Goal: Task Accomplishment & Management: Use online tool/utility

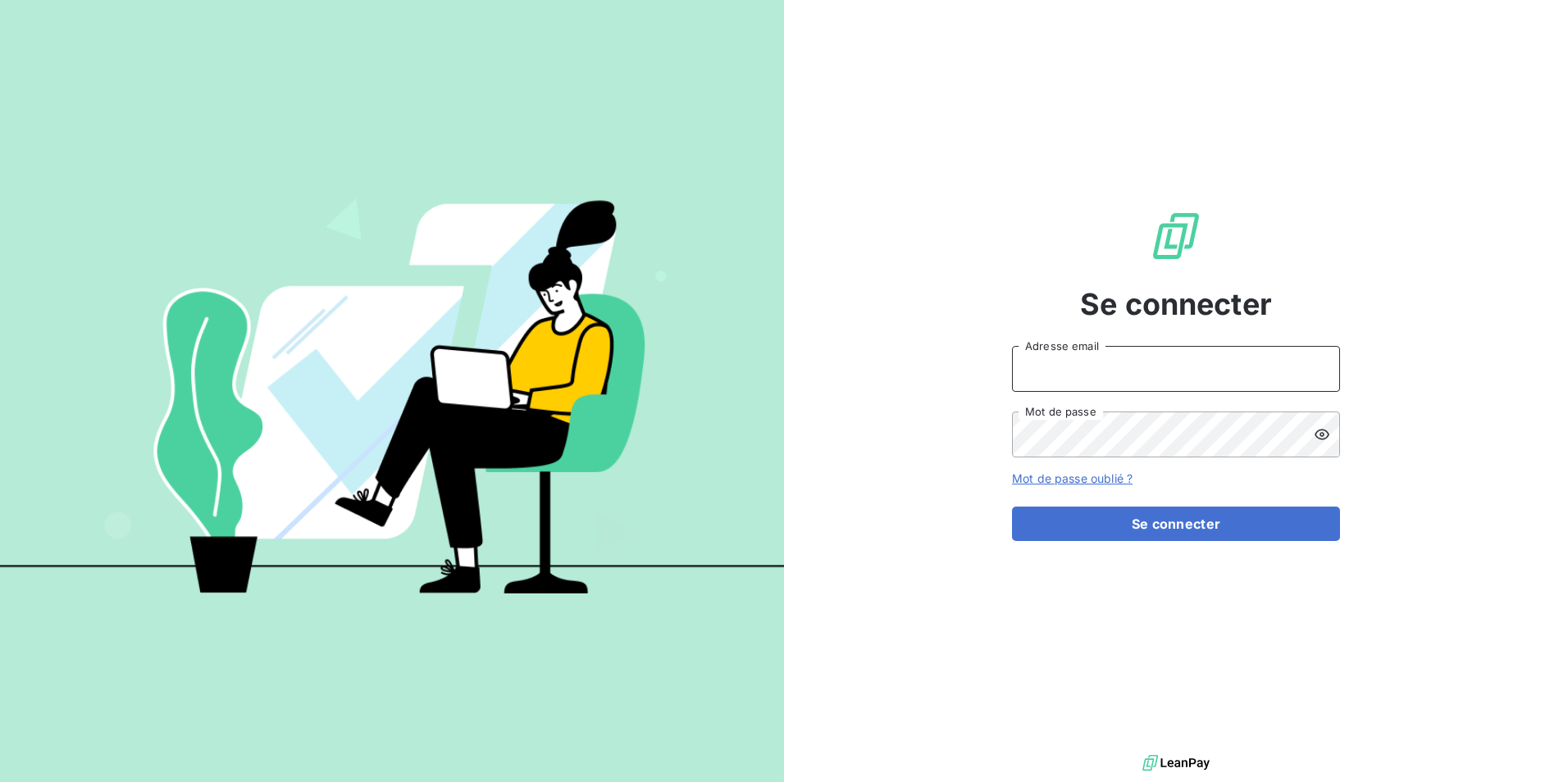
click at [1144, 371] on input "Adresse email" at bounding box center [1176, 369] width 328 height 46
type input "[EMAIL_ADDRESS][PERSON_NAME][DOMAIN_NAME]"
click at [1012, 507] on button "Se connecter" at bounding box center [1176, 524] width 328 height 35
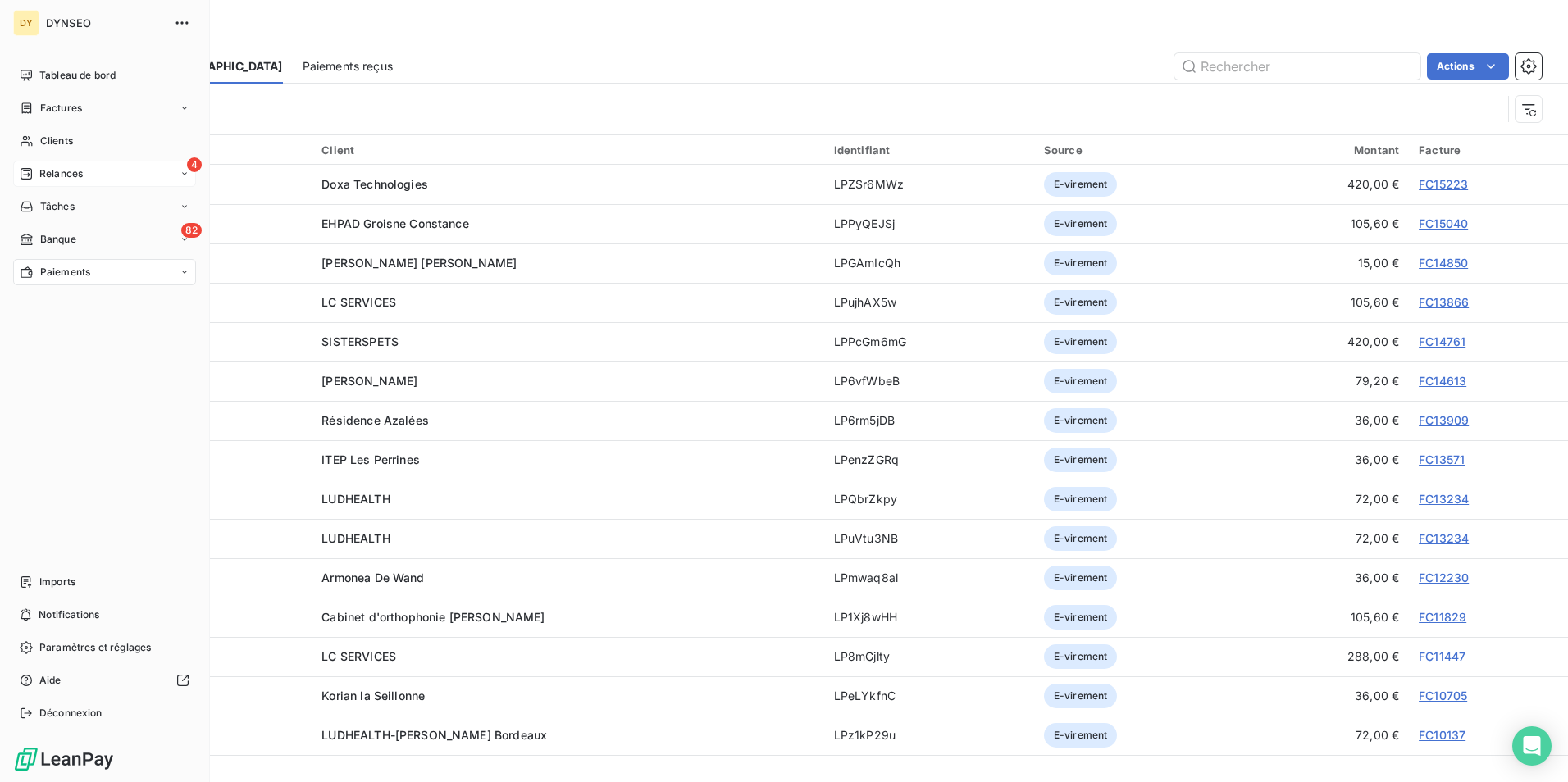
click at [84, 170] on div "4 Relances" at bounding box center [105, 174] width 183 height 26
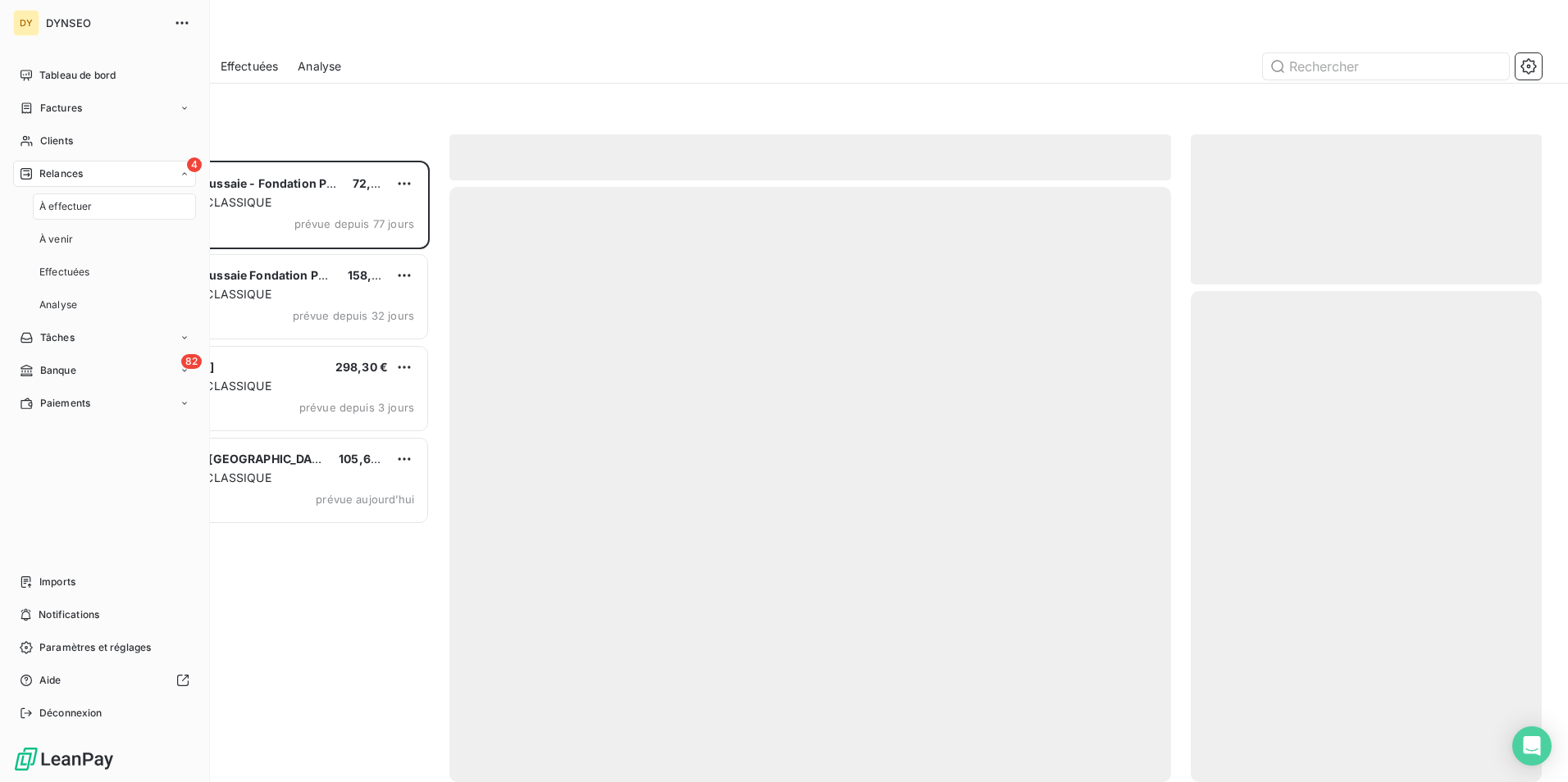
scroll to position [609, 338]
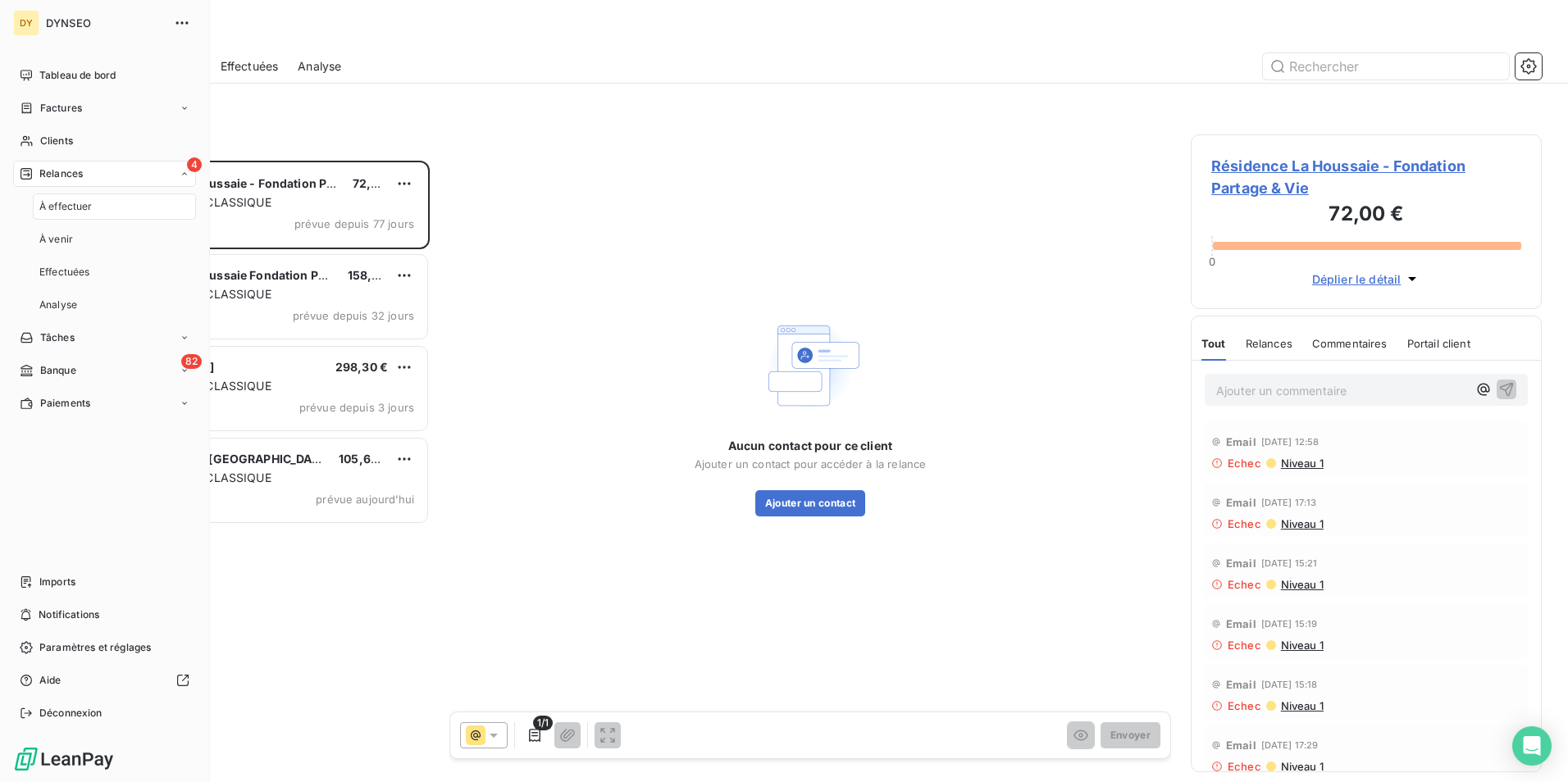
click at [109, 353] on div "DY DYNSEO Tableau de bord Factures Clients 4 Relances À effectuer À venir Effec…" at bounding box center [784, 391] width 1568 height 782
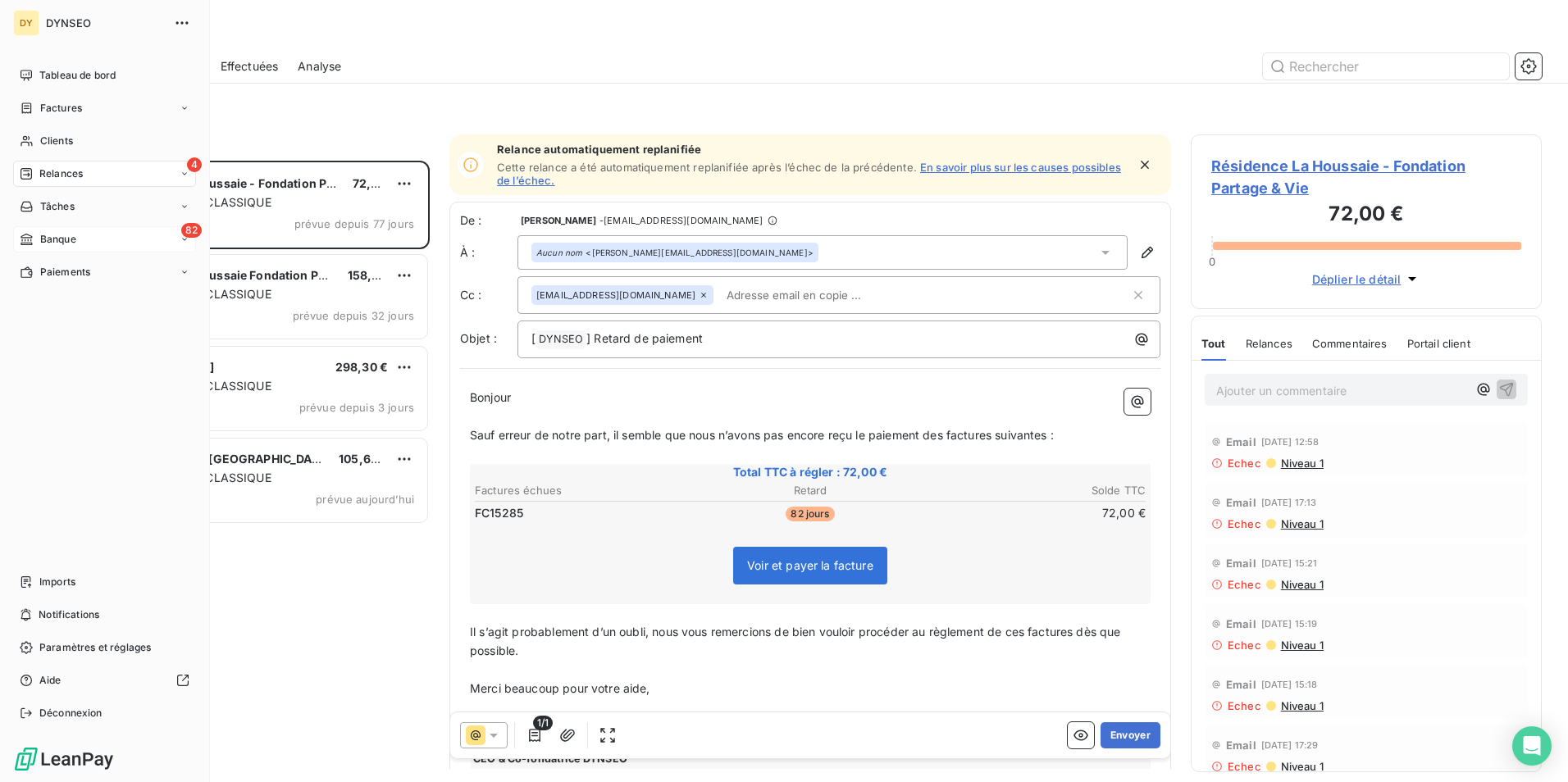
click at [49, 243] on span "Banque" at bounding box center [58, 240] width 36 height 15
click at [66, 272] on span "Opérations à associer" at bounding box center [91, 272] width 103 height 15
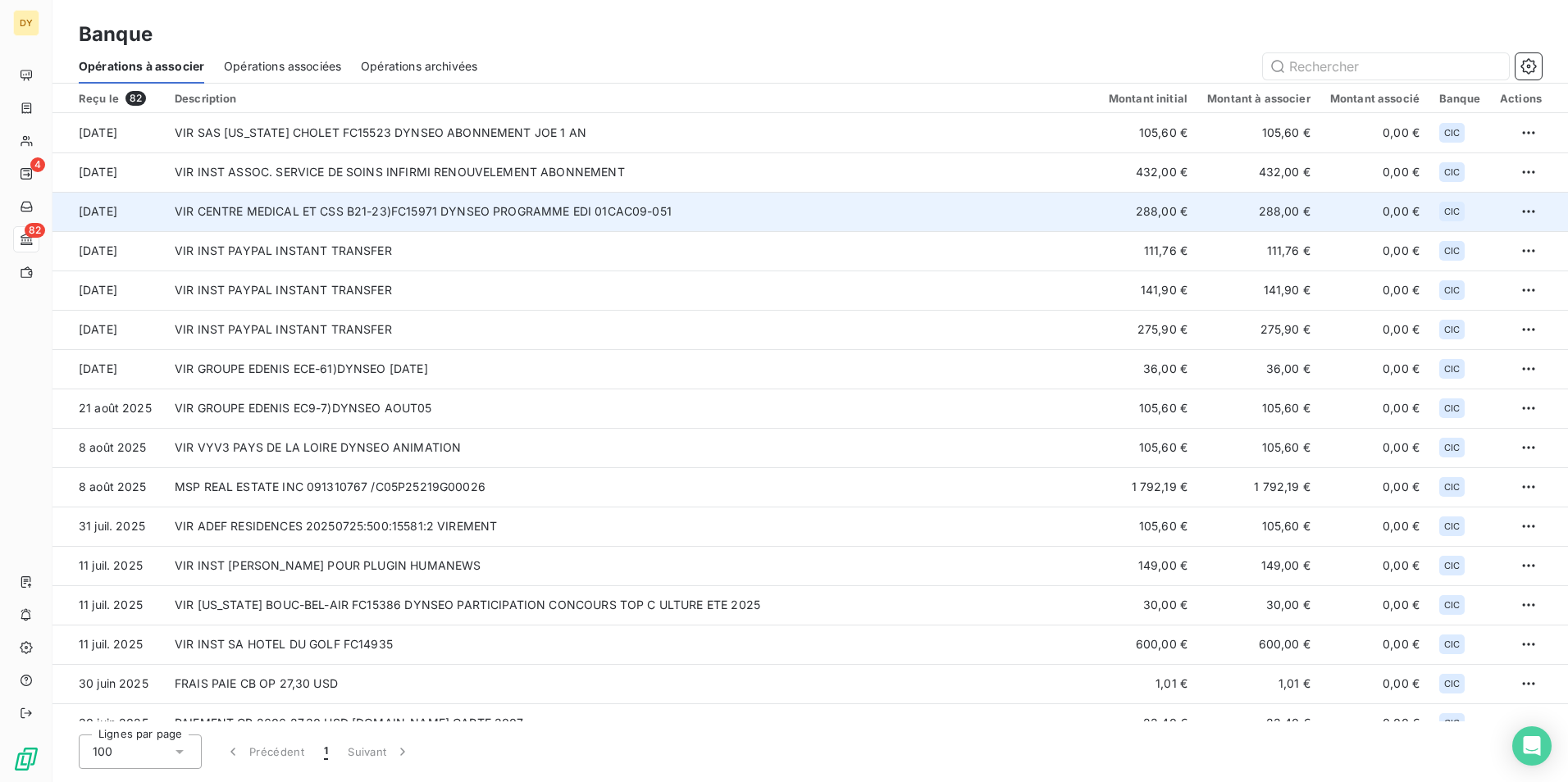
click at [305, 209] on td "VIR CENTRE MEDICAL ET CSS B21-23)FC15971 DYNSEO PROGRAMME EDI 01CAC09-051" at bounding box center [632, 212] width 934 height 40
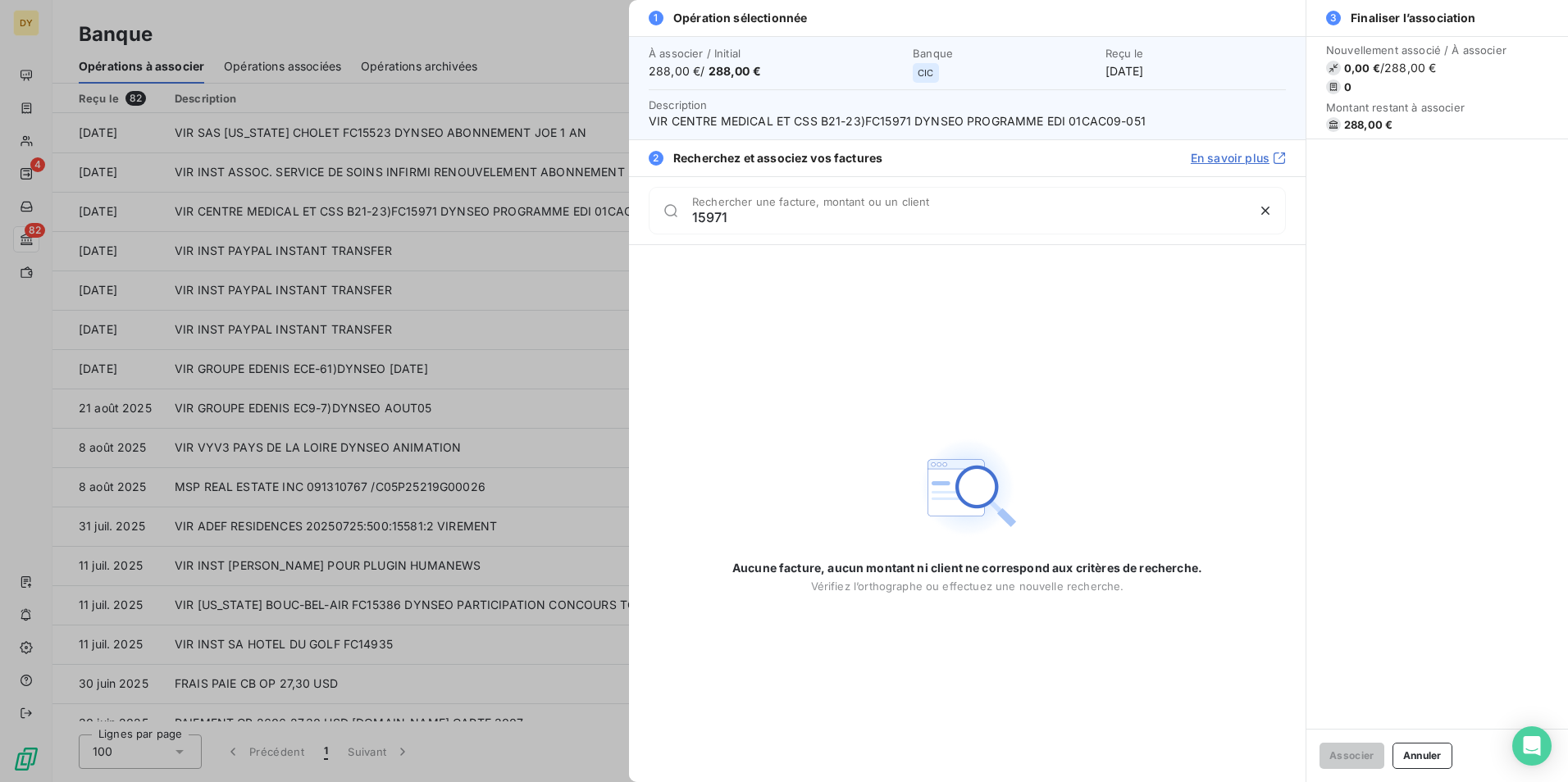
type input "15971"
click at [1415, 744] on button "Annuler" at bounding box center [1422, 756] width 60 height 26
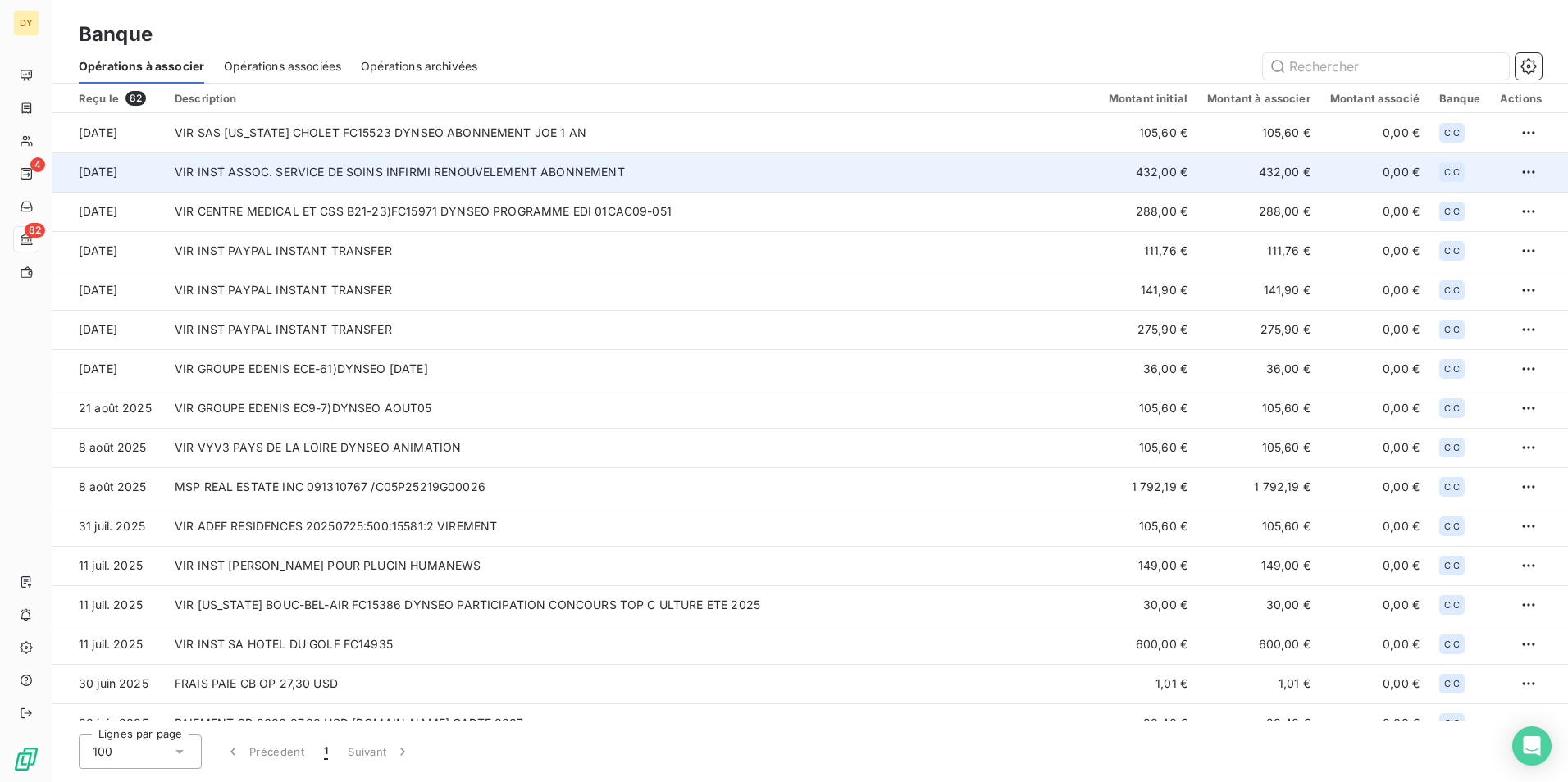
click at [365, 174] on td "VIR INST ASSOC. SERVICE DE SOINS INFIRMI RENOUVELEMENT ABONNEMENT" at bounding box center [632, 172] width 934 height 40
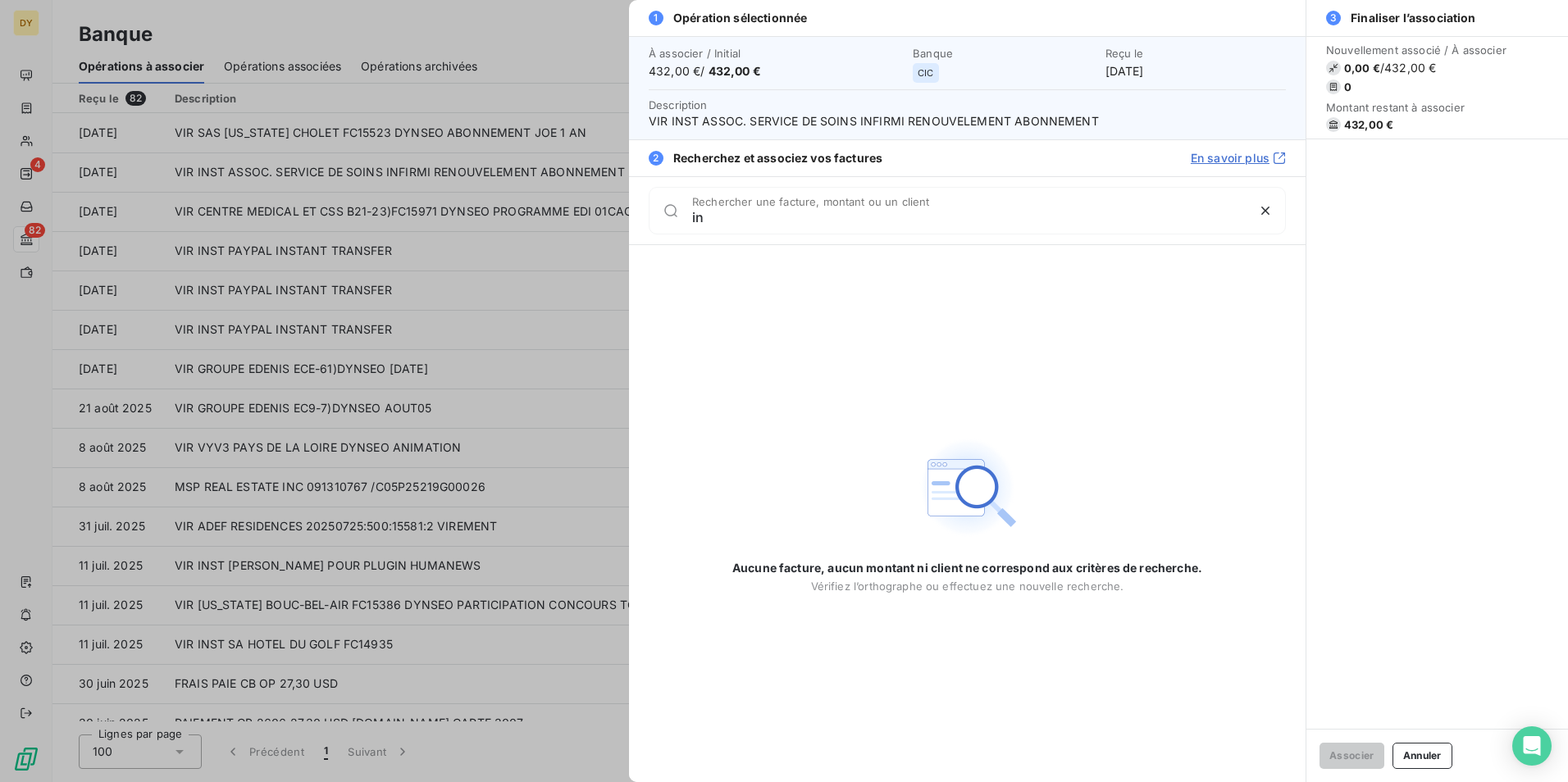
type input "i"
click at [50, 13] on div at bounding box center [784, 391] width 1568 height 782
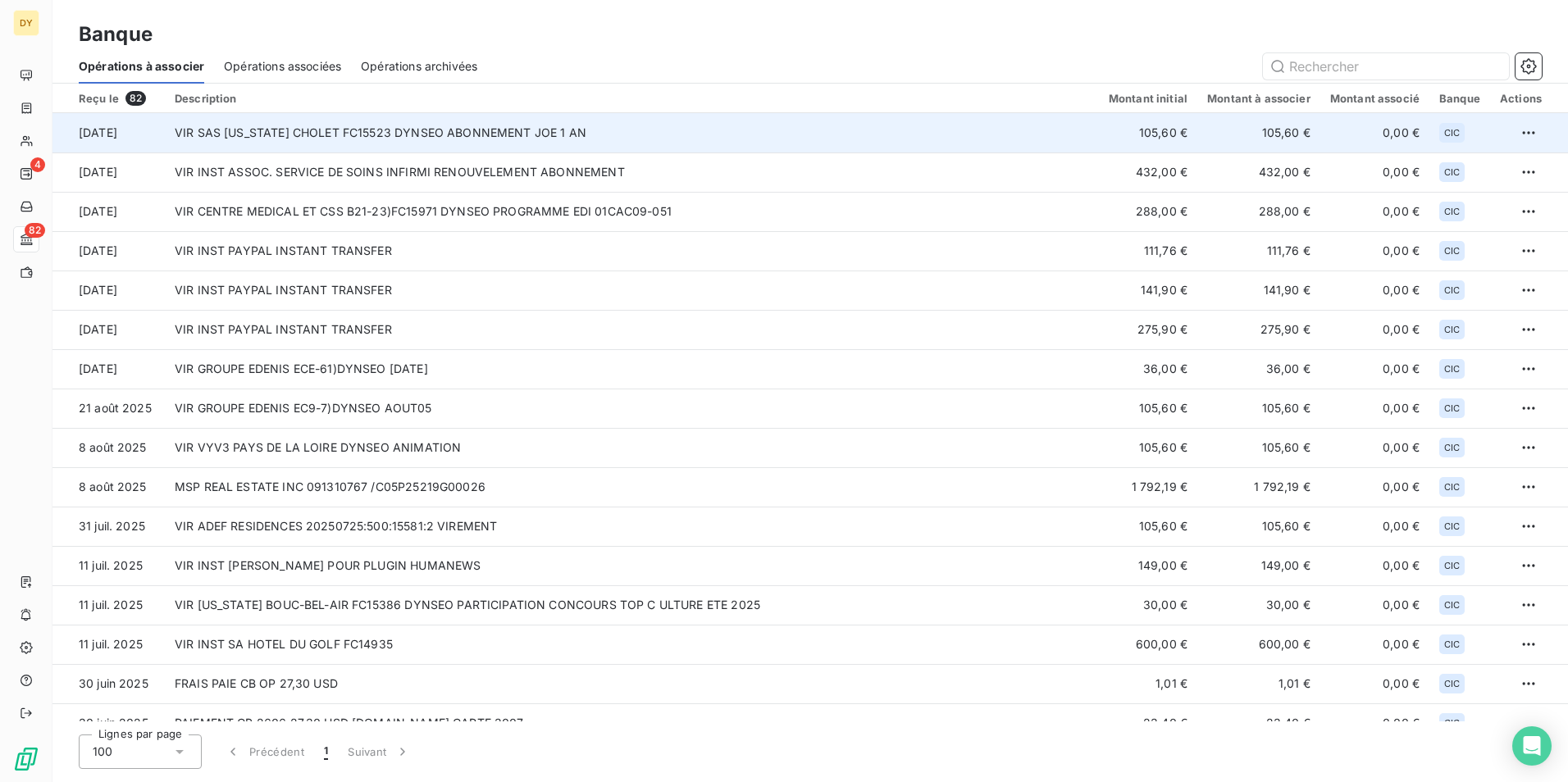
click at [511, 141] on td "VIR SAS [US_STATE] CHOLET FC15523 DYNSEO ABONNEMENT JOE 1 AN" at bounding box center [632, 133] width 934 height 40
